Goal: Task Accomplishment & Management: Use online tool/utility

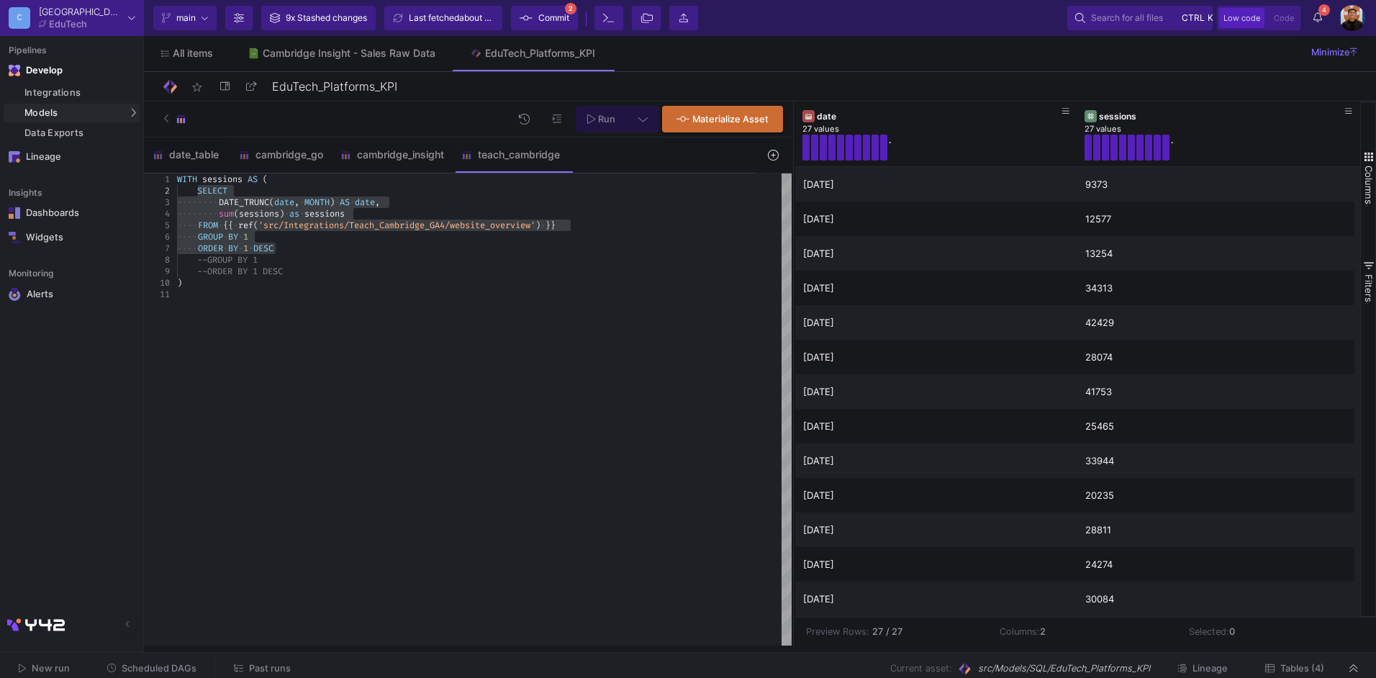
click at [540, 315] on div "WITH sessions AS ( SELECT ···· ···· DATE_TRUNC ( date , · MONTH ) · AS · date ,…" at bounding box center [484, 409] width 614 height 472
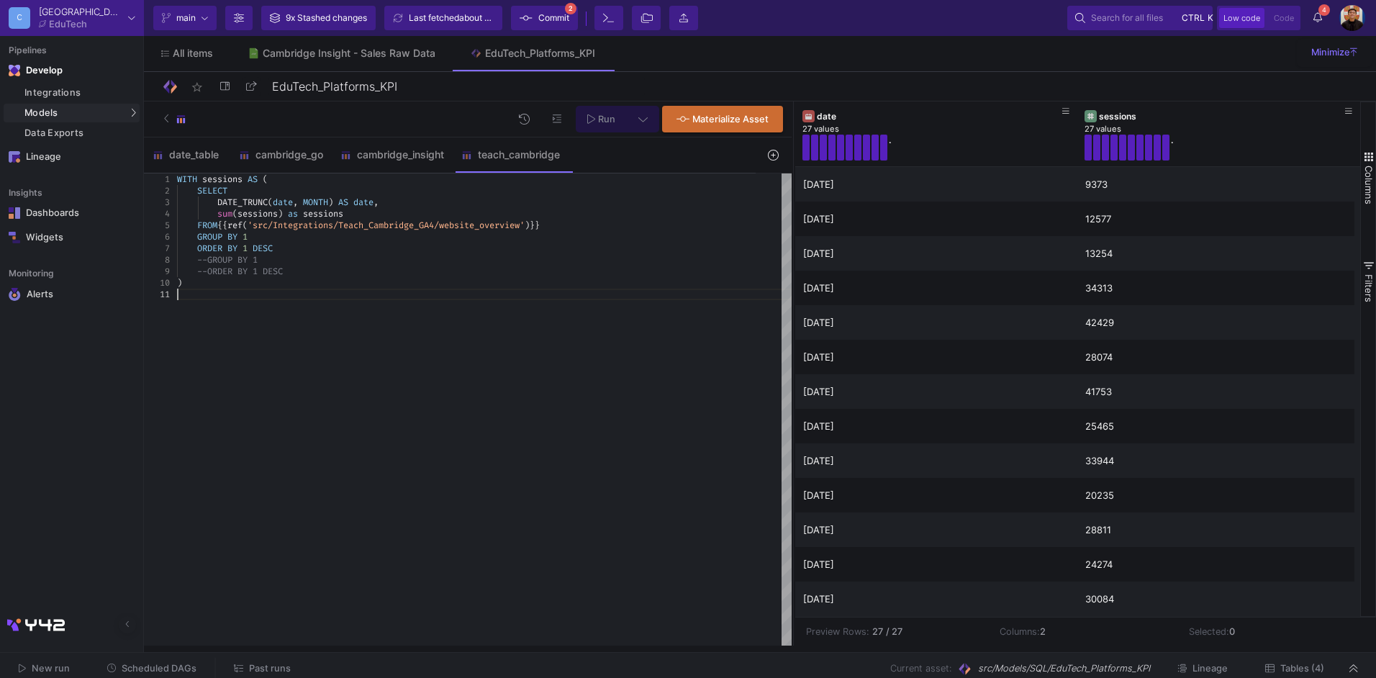
click at [478, 304] on div "WITH sessions AS ( SELECT DATE_TRUNC ( date , MONTH ) AS date , sum ( sessions …" at bounding box center [484, 409] width 614 height 472
click at [380, 162] on div "cambridge_insight" at bounding box center [392, 154] width 121 height 35
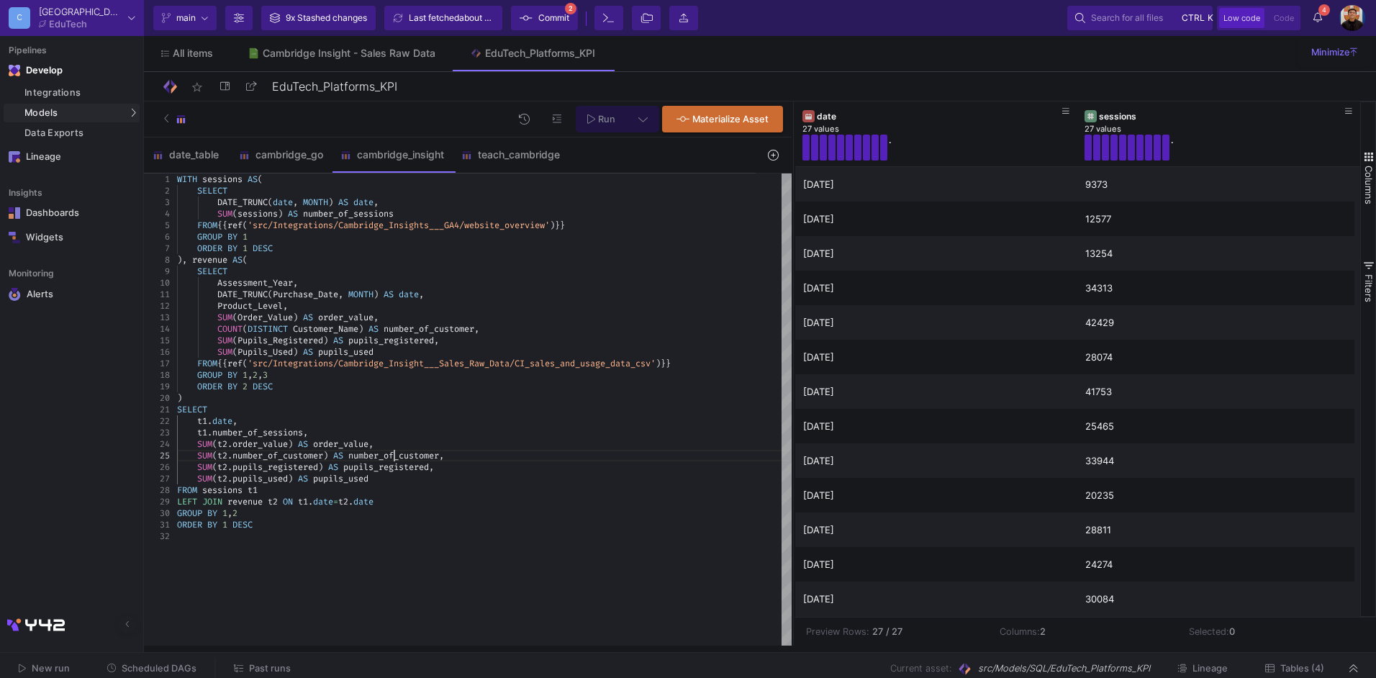
click at [267, 542] on div "WITH sessions AS ( SELECT DATE_TRUNC ( date , MONTH ) AS date , SUM ( sessions …" at bounding box center [484, 409] width 614 height 472
type textarea "ORDER BY 1 DESC"
click at [265, 524] on div "ORDER BY 1 DESC" at bounding box center [484, 525] width 614 height 12
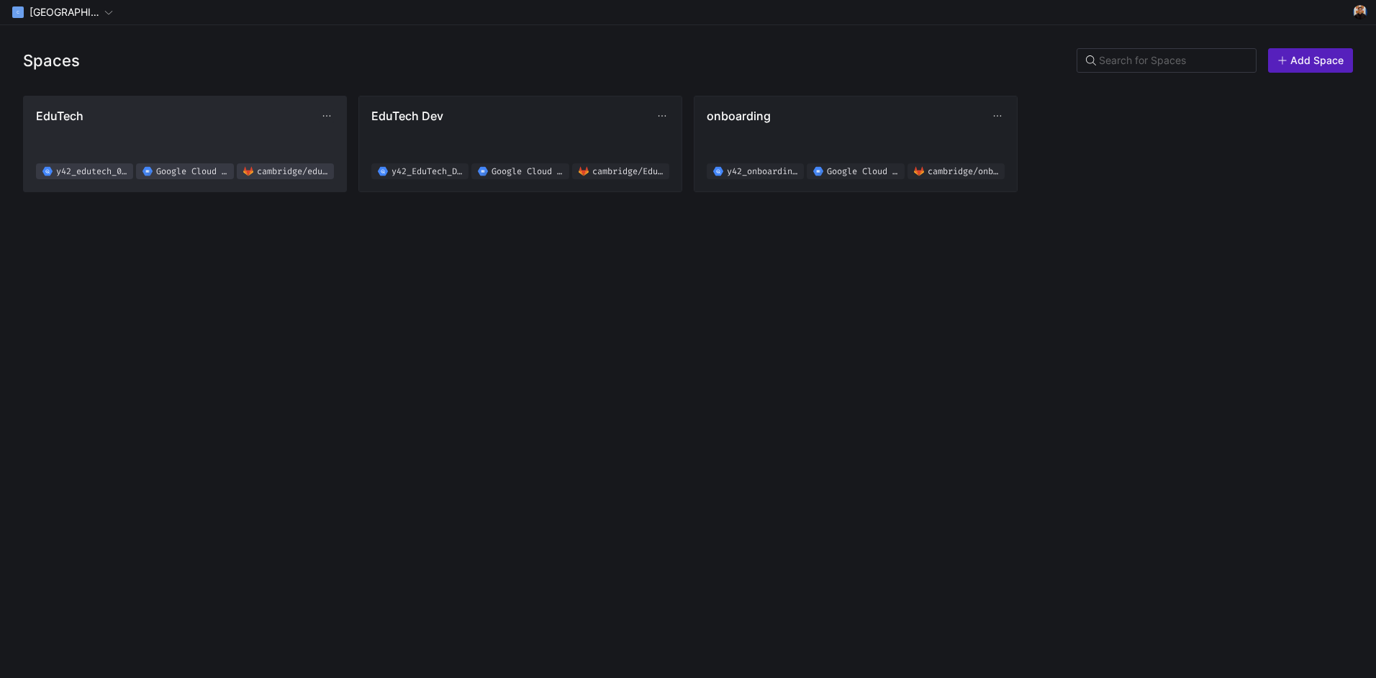
click at [129, 114] on span "EduTech" at bounding box center [177, 116] width 283 height 14
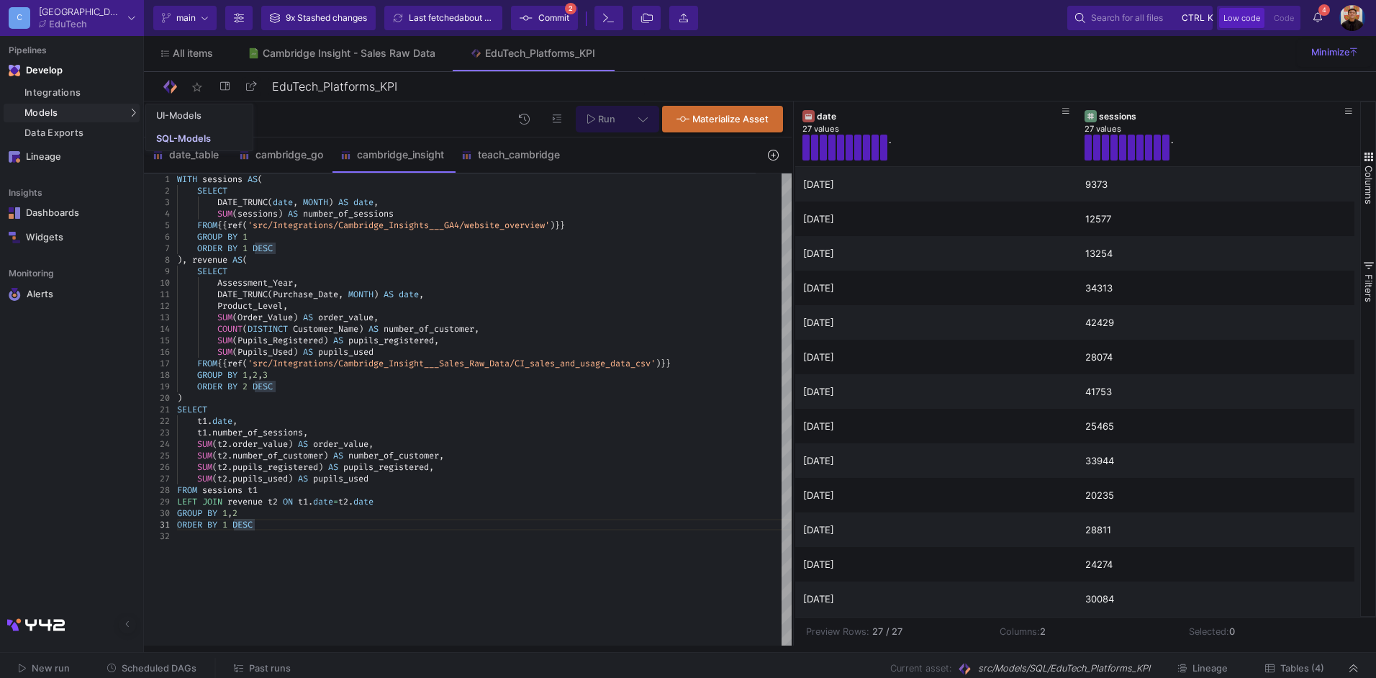
scroll to position [11, 77]
click at [209, 142] on div "SQL-Models" at bounding box center [183, 139] width 55 height 12
